Goal: Information Seeking & Learning: Learn about a topic

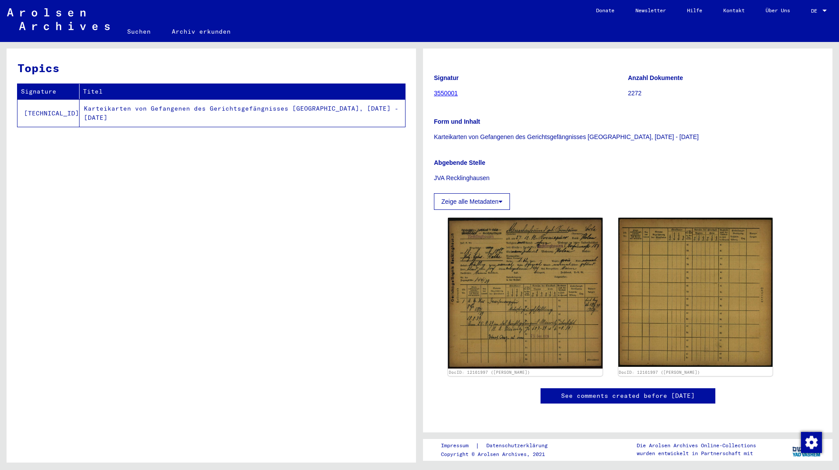
scroll to position [47, 0]
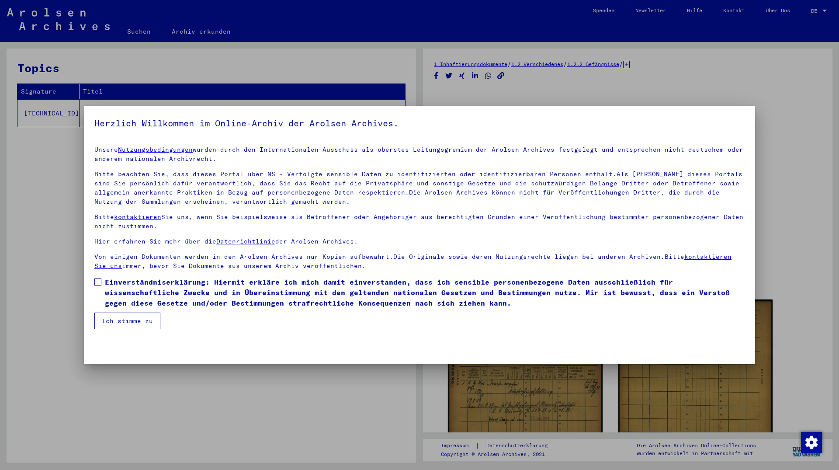
click at [140, 318] on button "Ich stimme zu" at bounding box center [127, 320] width 66 height 17
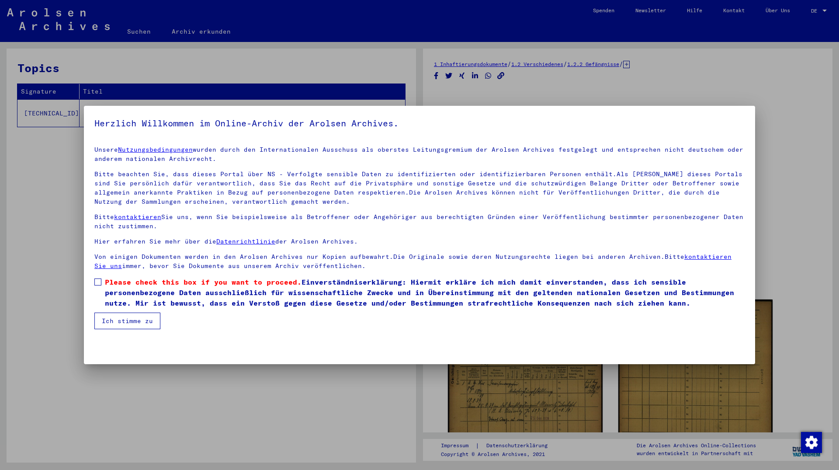
click at [141, 318] on button "Ich stimme zu" at bounding box center [127, 320] width 66 height 17
click at [127, 282] on span "Please check this box if you want to proceed." at bounding box center [203, 281] width 197 height 9
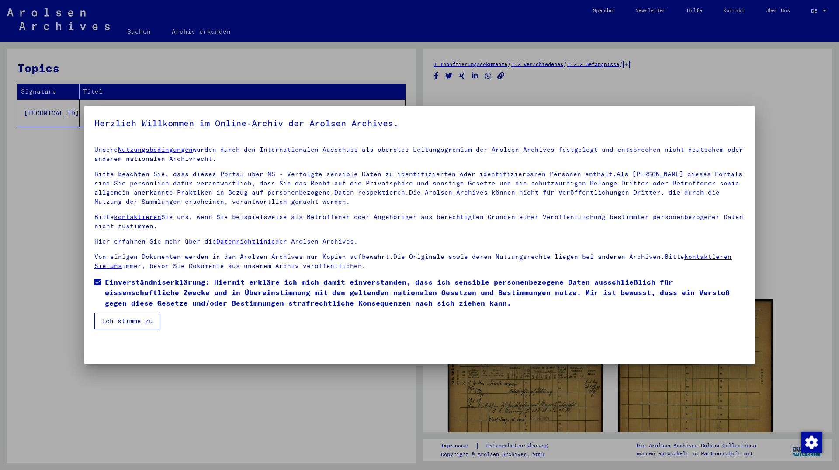
click at [128, 318] on button "Ich stimme zu" at bounding box center [127, 320] width 66 height 17
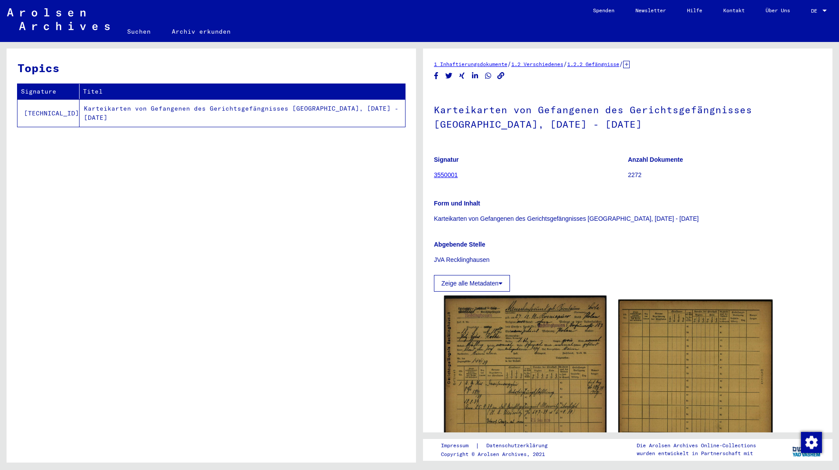
click at [476, 348] on img at bounding box center [525, 374] width 162 height 159
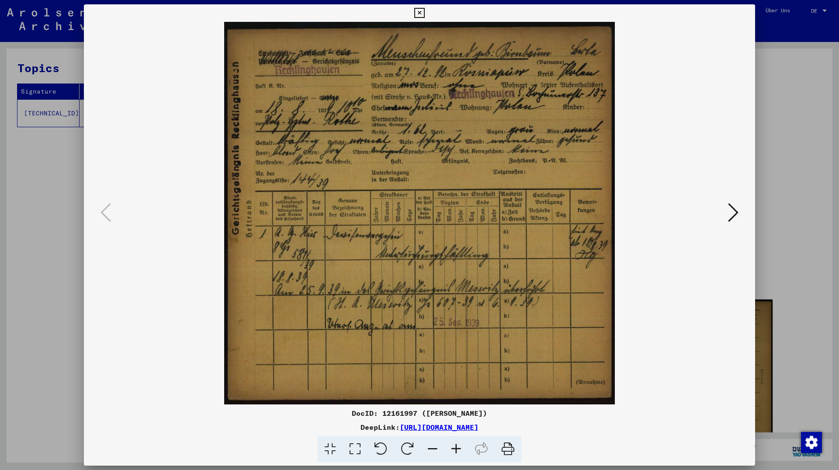
click at [728, 217] on div at bounding box center [419, 213] width 671 height 382
click at [728, 217] on button at bounding box center [733, 213] width 16 height 25
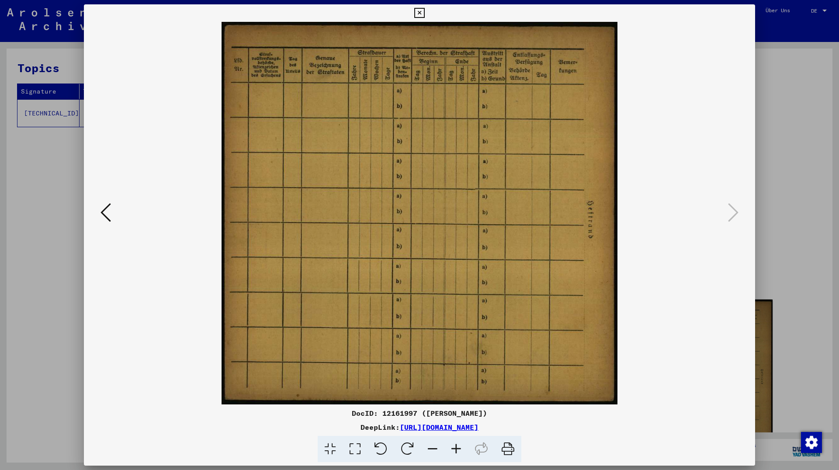
click at [115, 212] on img at bounding box center [420, 213] width 612 height 382
click at [107, 212] on icon at bounding box center [105, 212] width 10 height 21
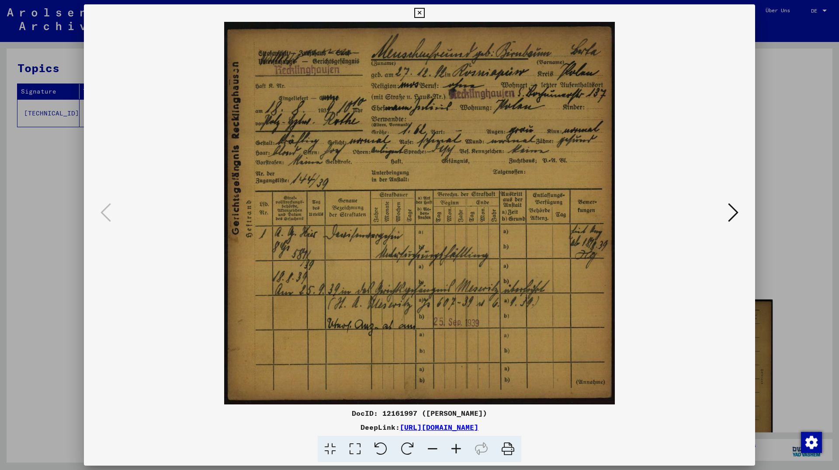
click at [427, 13] on button at bounding box center [419, 12] width 15 height 17
